Goal: Transaction & Acquisition: Purchase product/service

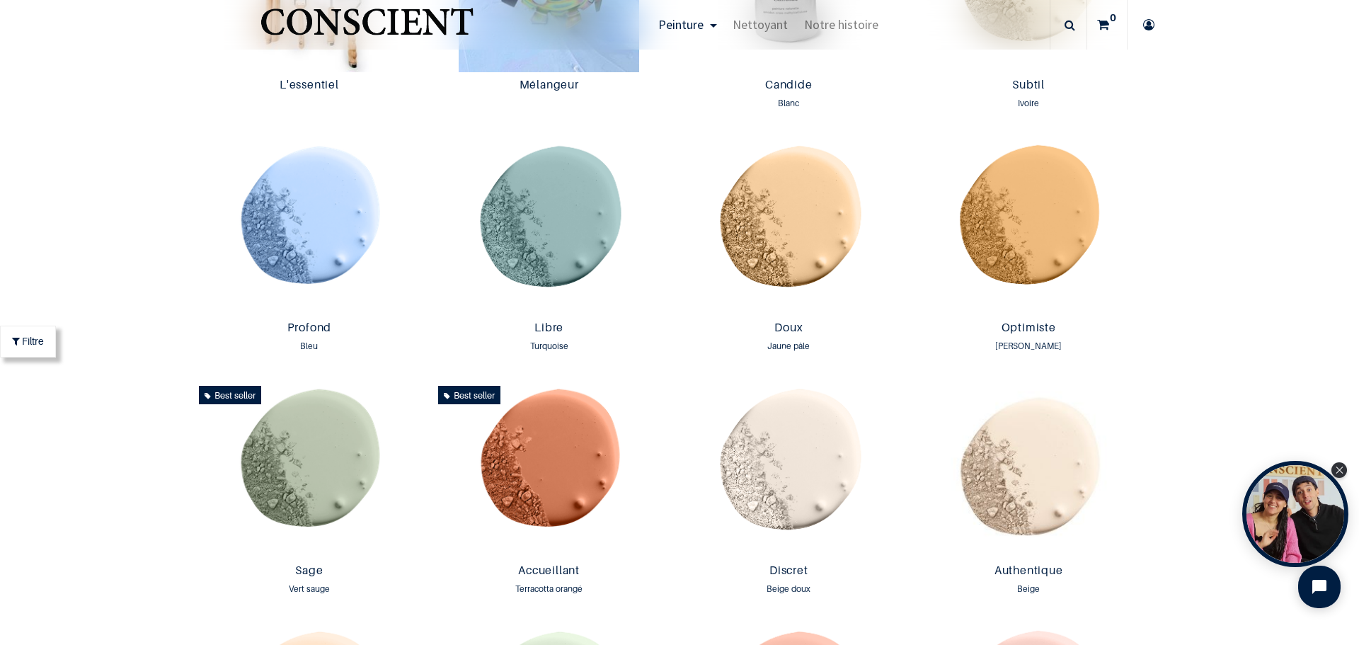
scroll to position [645, 0]
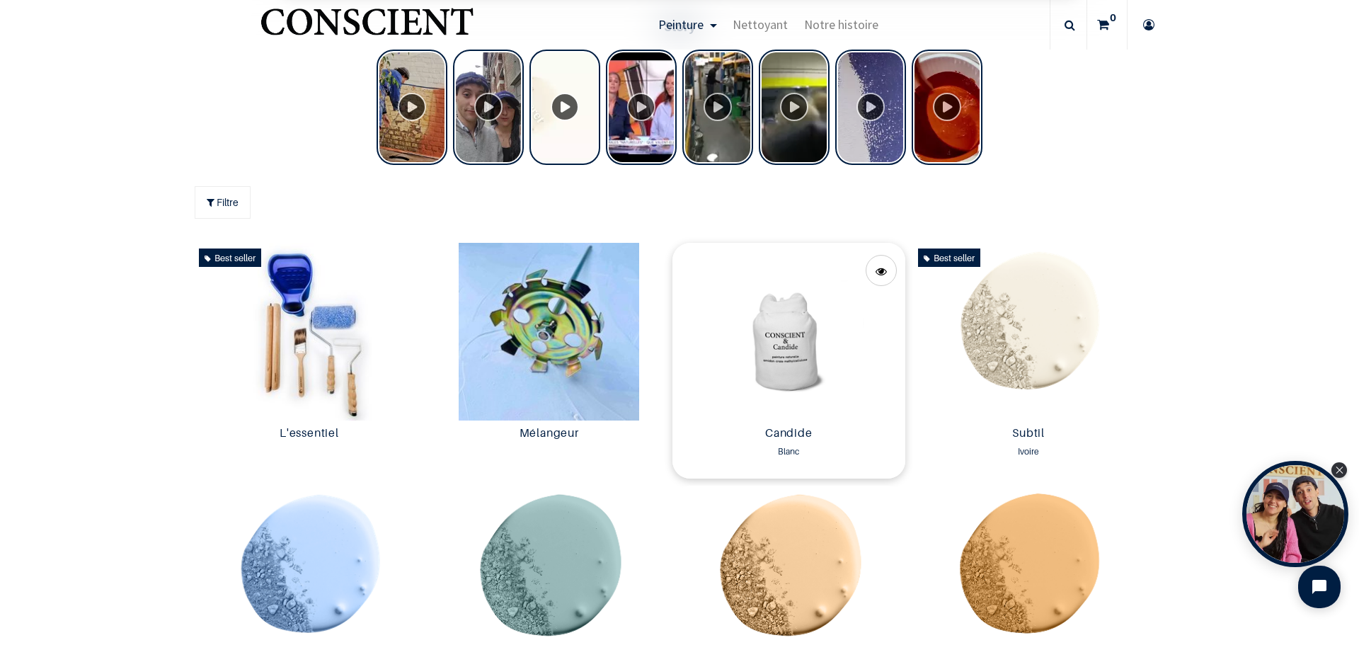
click at [787, 368] on img at bounding box center [789, 332] width 233 height 178
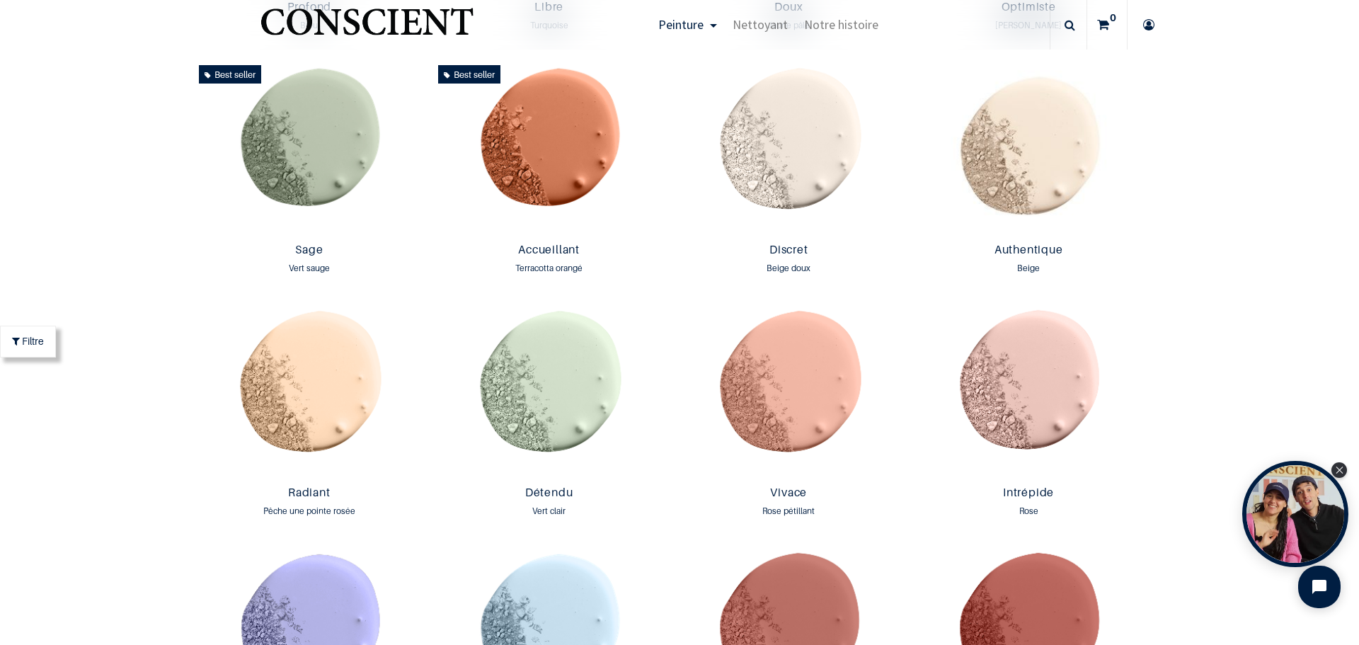
scroll to position [1262, 0]
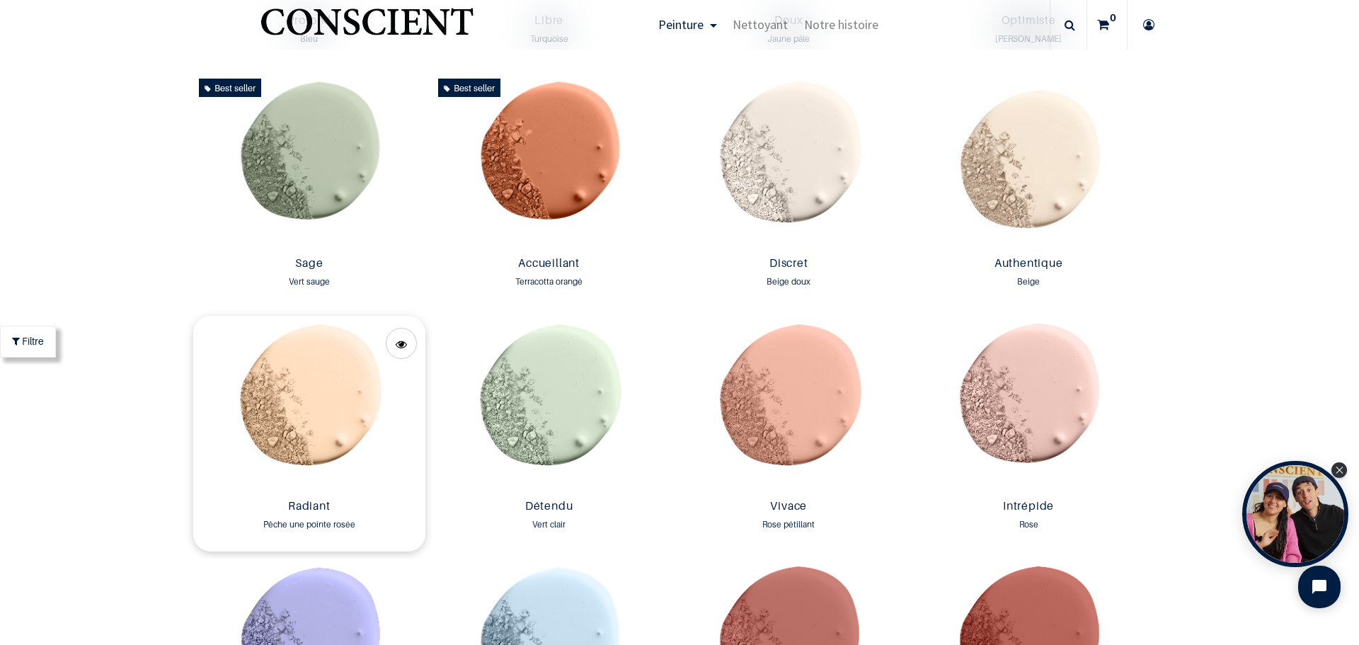
click at [299, 423] on img at bounding box center [309, 405] width 233 height 178
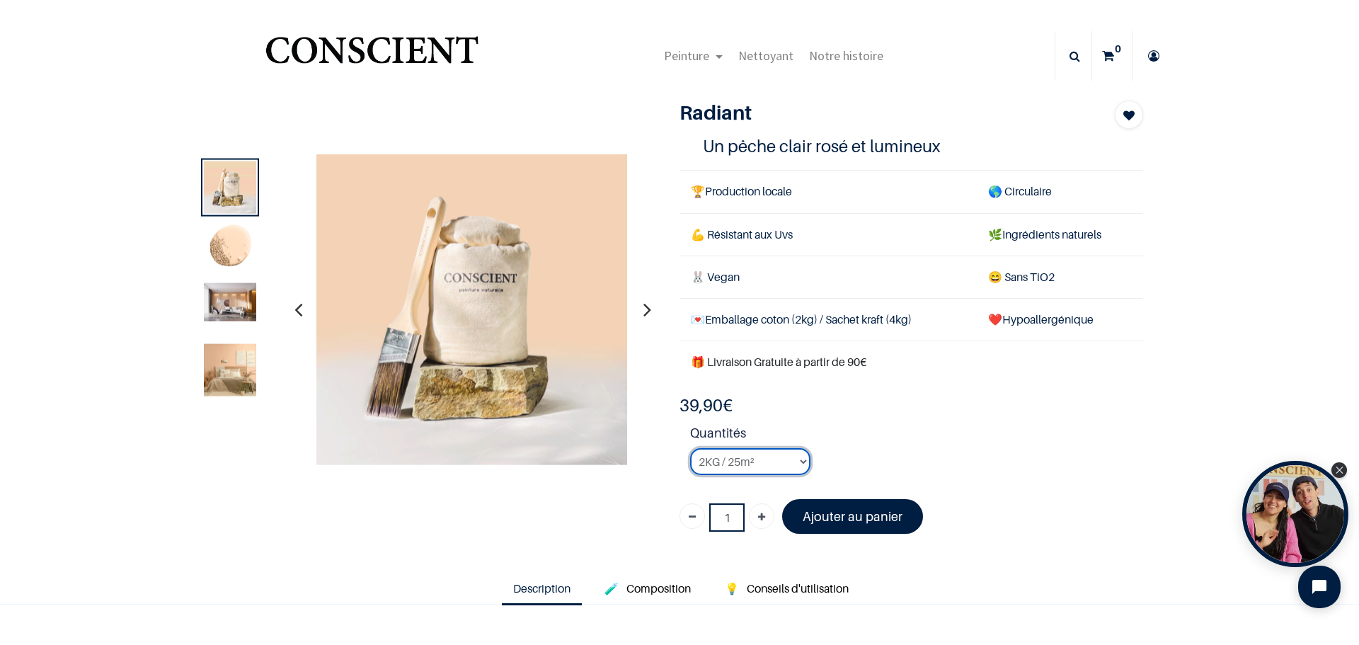
click at [799, 460] on select "2KG / 25m² 4KG / 50m² 8KG / 100m² Testeur" at bounding box center [750, 461] width 120 height 27
click at [690, 448] on select "2KG / 25m² 4KG / 50m² 8KG / 100m² Testeur" at bounding box center [750, 461] width 120 height 27
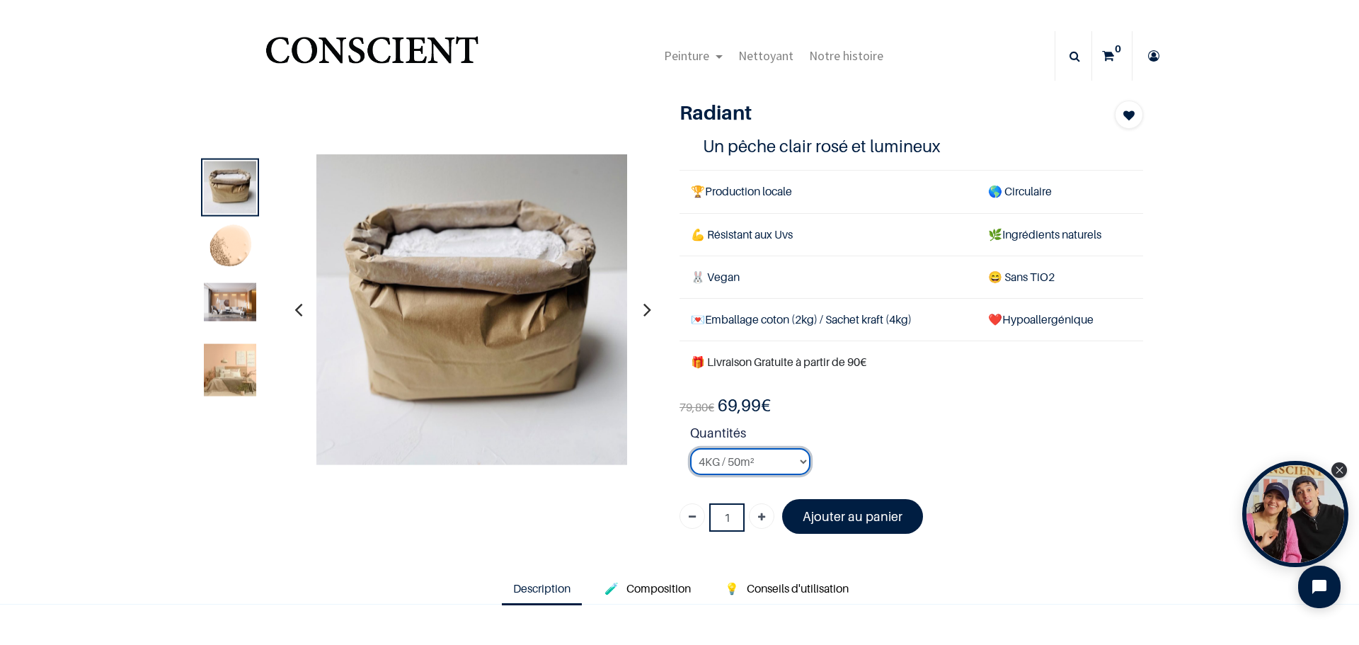
click at [799, 459] on select "2KG / 25m² 4KG / 50m² 8KG / 100m² Testeur" at bounding box center [750, 461] width 120 height 27
select select "28"
click at [690, 448] on select "2KG / 25m² 4KG / 50m² 8KG / 100m² Testeur" at bounding box center [750, 461] width 120 height 27
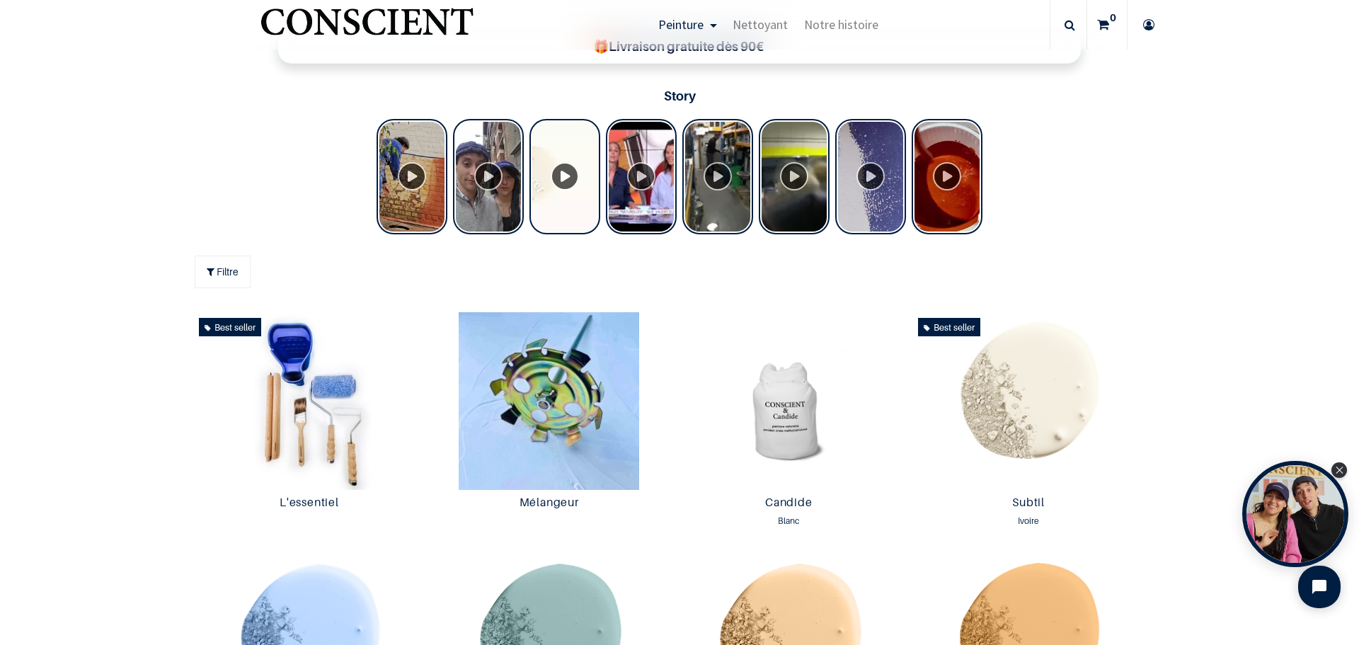
scroll to position [597, 0]
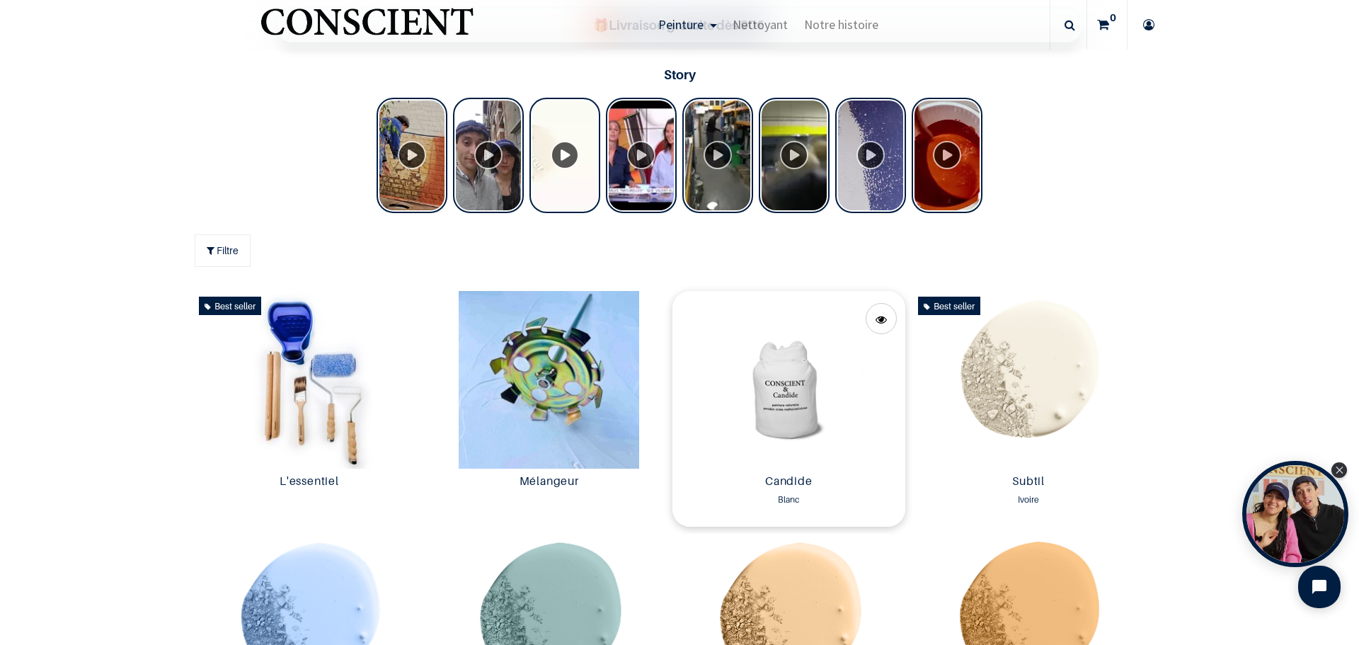
click at [784, 416] on img at bounding box center [789, 380] width 233 height 178
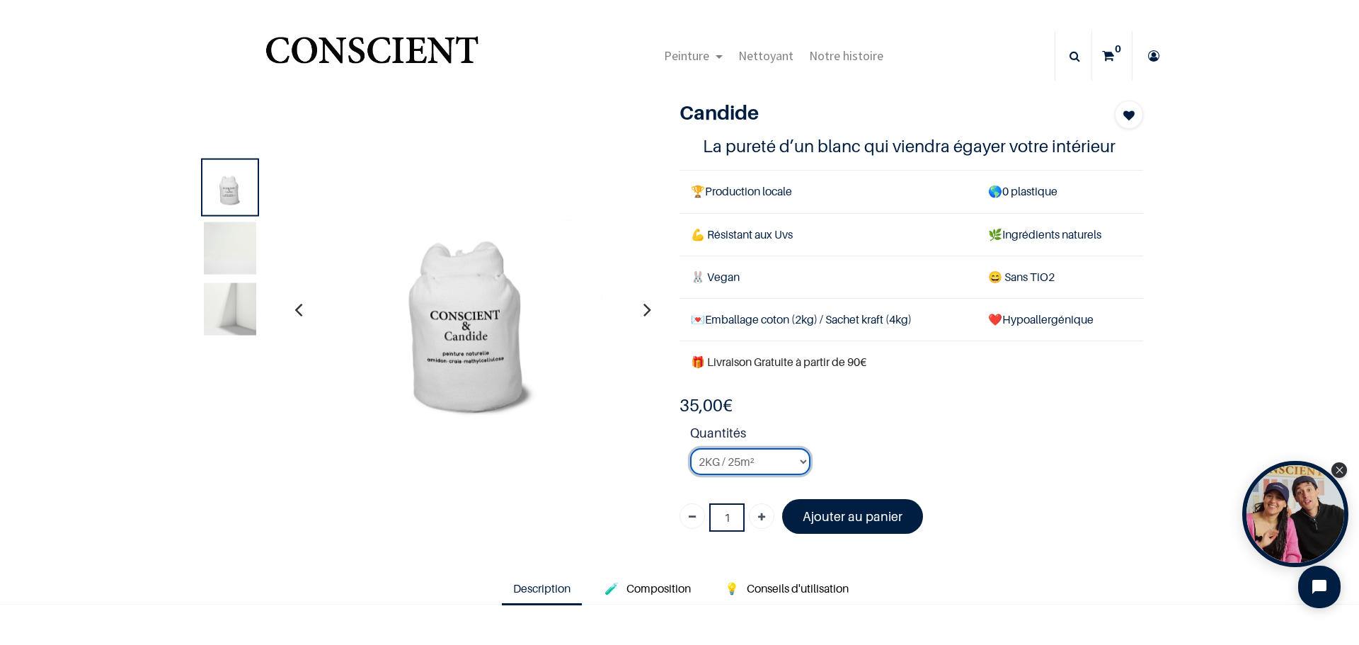
click at [799, 460] on select "2KG / 25m² 4KG / 50m² 8KG / 100m² Testeur" at bounding box center [750, 461] width 120 height 27
select select "2"
click at [690, 448] on select "2KG / 25m² 4KG / 50m² 8KG / 100m² Testeur" at bounding box center [750, 461] width 120 height 27
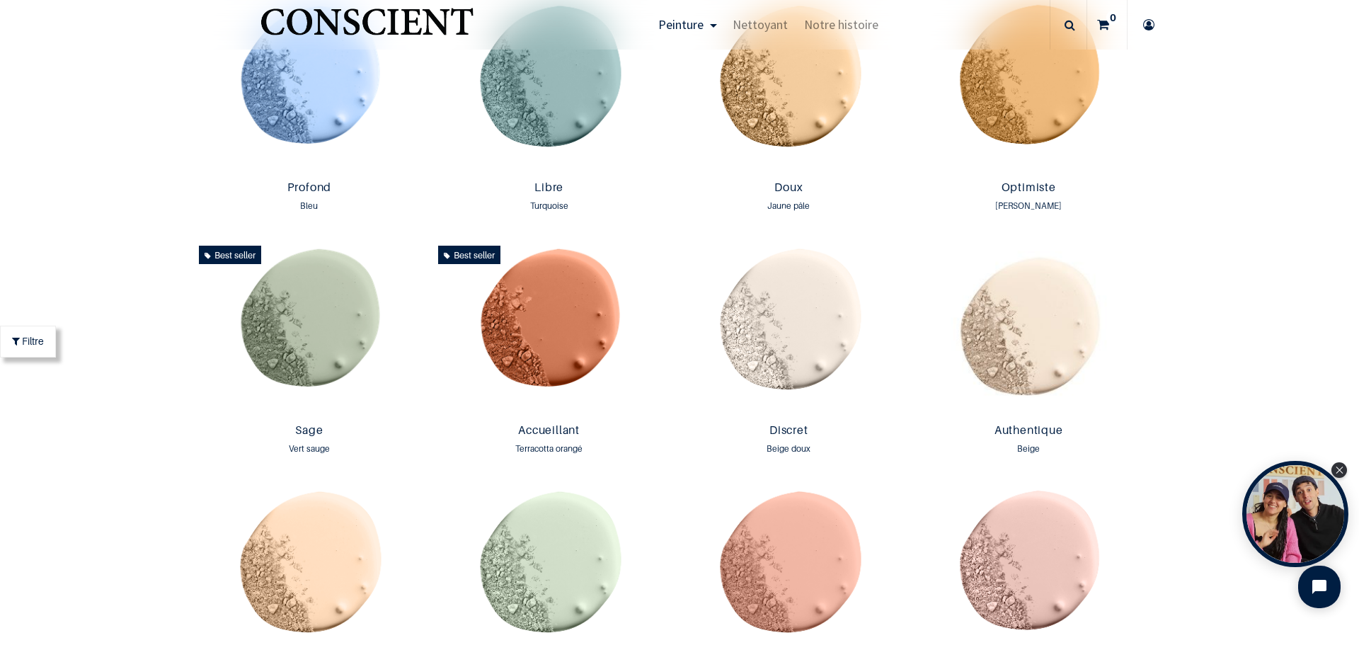
scroll to position [1162, 0]
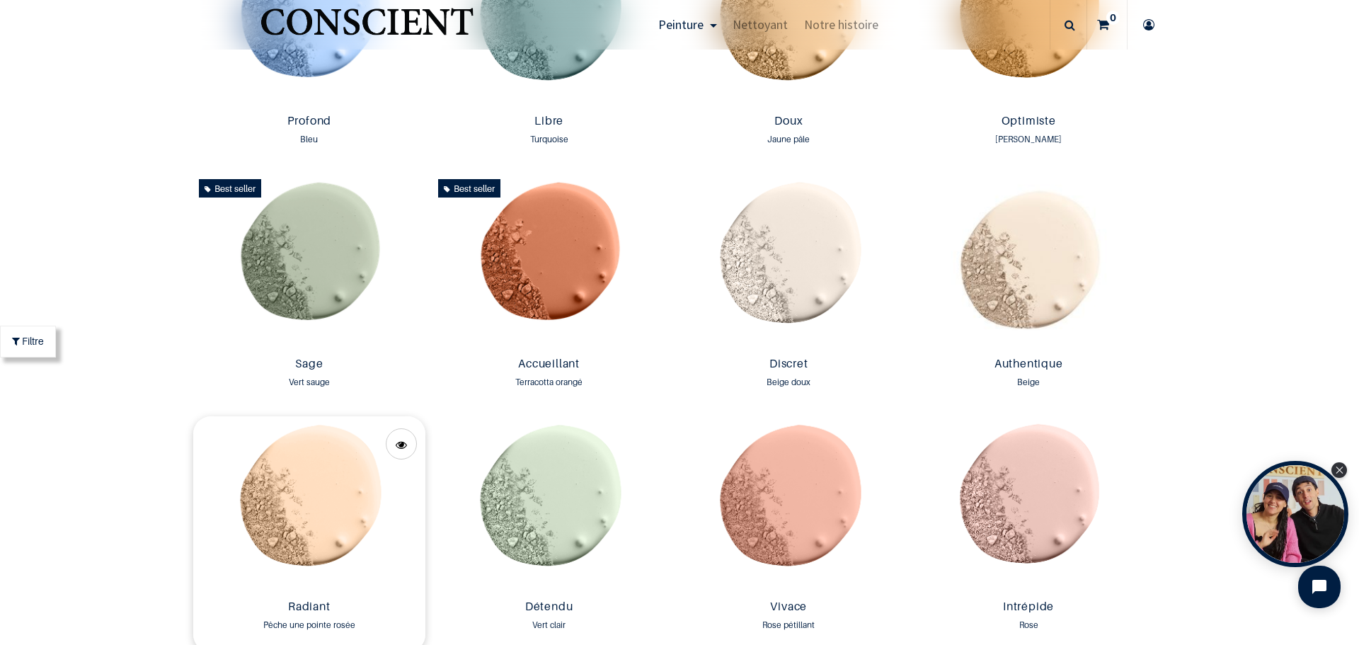
click at [316, 525] on img at bounding box center [309, 505] width 233 height 178
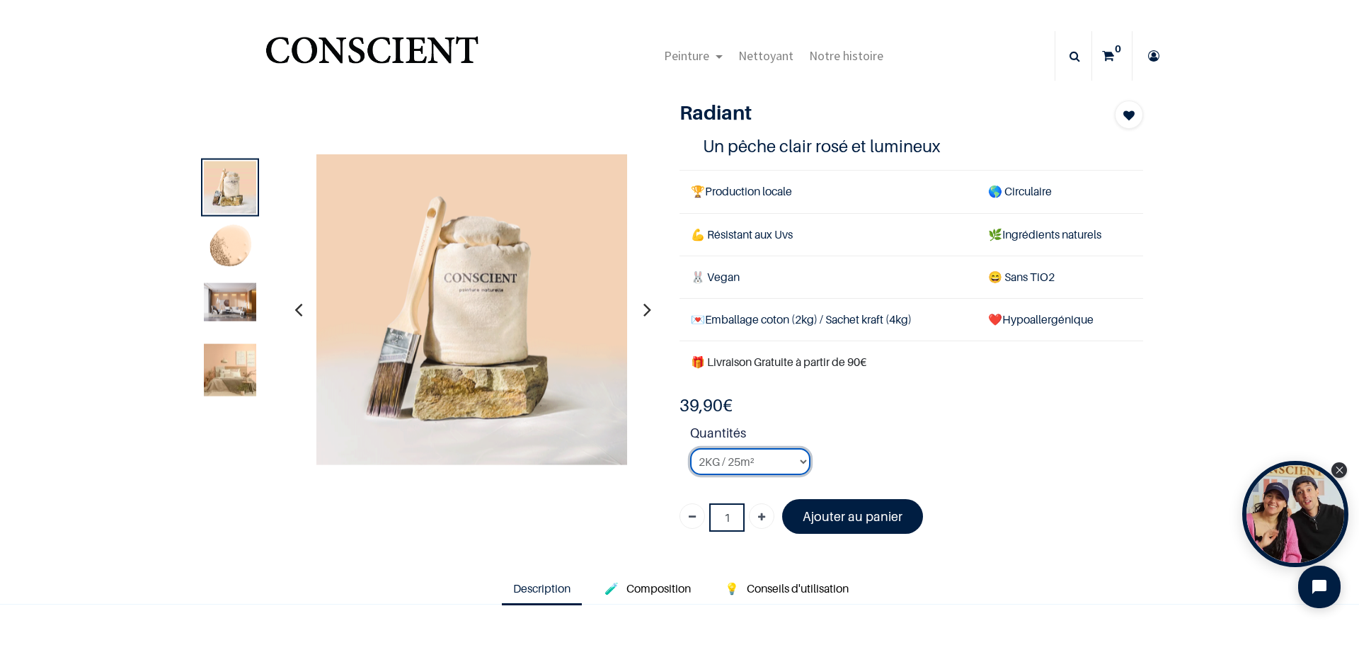
click at [796, 459] on select "2KG / 25m² 4KG / 50m² 8KG / 100m² Testeur" at bounding box center [750, 461] width 120 height 27
